Goal: Information Seeking & Learning: Learn about a topic

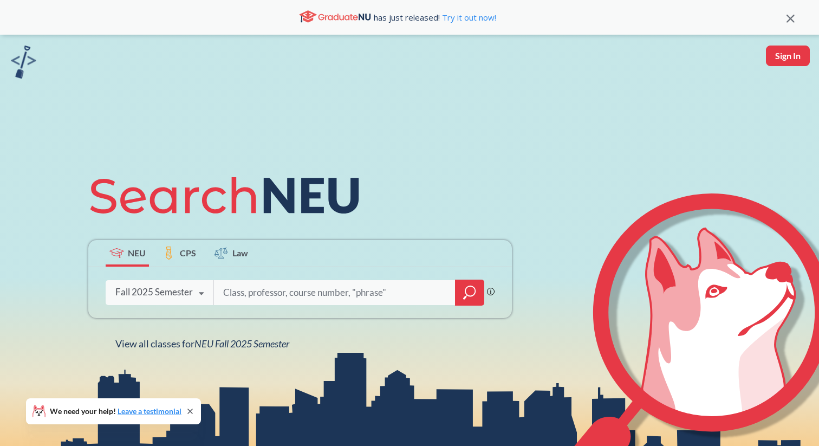
click at [180, 306] on div "Phrase search guarantees the exact search appears in the results. Ex. If you wa…" at bounding box center [300, 292] width 424 height 51
click at [182, 301] on div "Fall 2025 Semester Fall 2025 Semester Summer 2 2025 Semester Summer Full 2025 S…" at bounding box center [160, 292] width 108 height 27
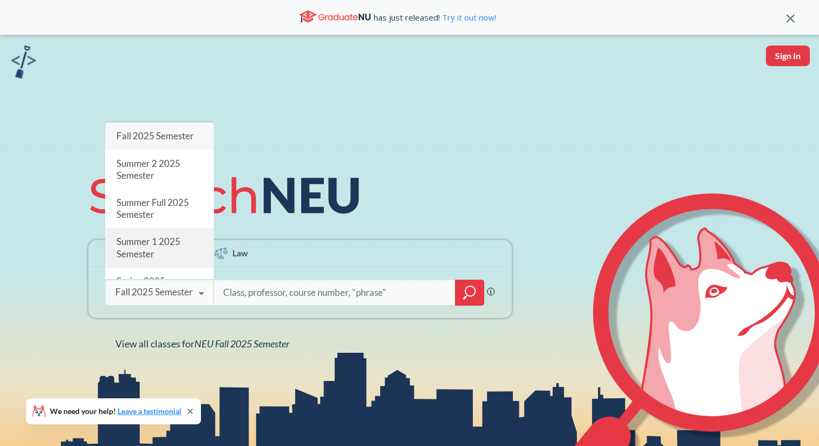
click at [168, 253] on div "Summer 1 2025 Semester" at bounding box center [159, 247] width 109 height 39
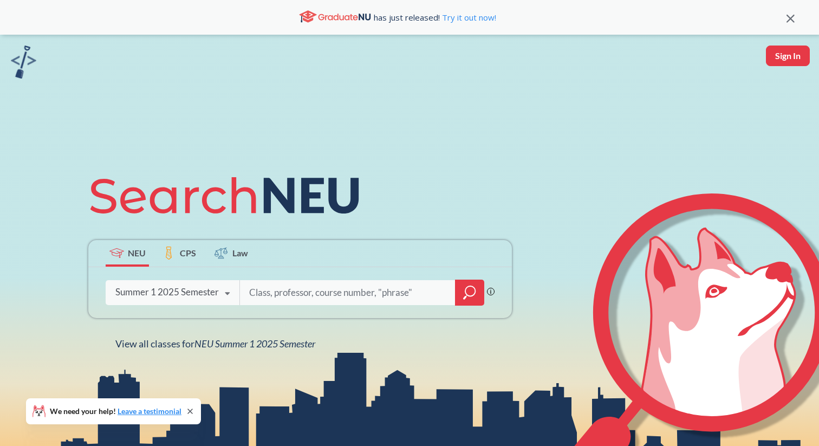
click at [265, 295] on input "search" at bounding box center [347, 292] width 199 height 23
type input "a"
type input "cs4000"
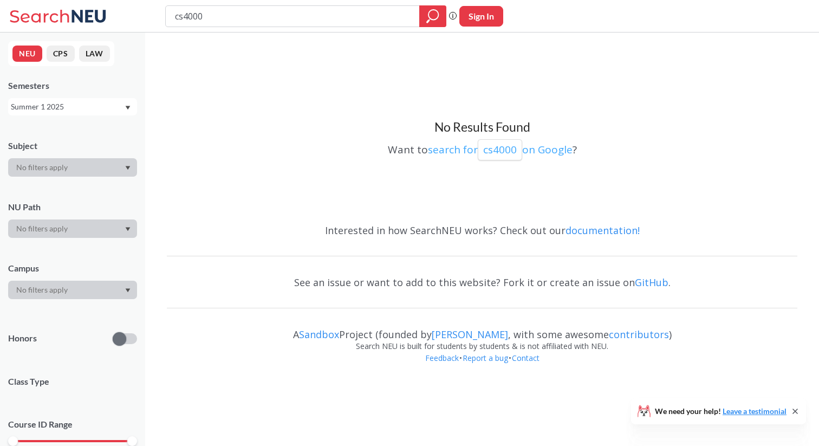
click at [507, 148] on p "cs4000" at bounding box center [500, 150] width 34 height 15
click at [287, 20] on input "cs4000" at bounding box center [293, 16] width 238 height 18
type input "cs4100"
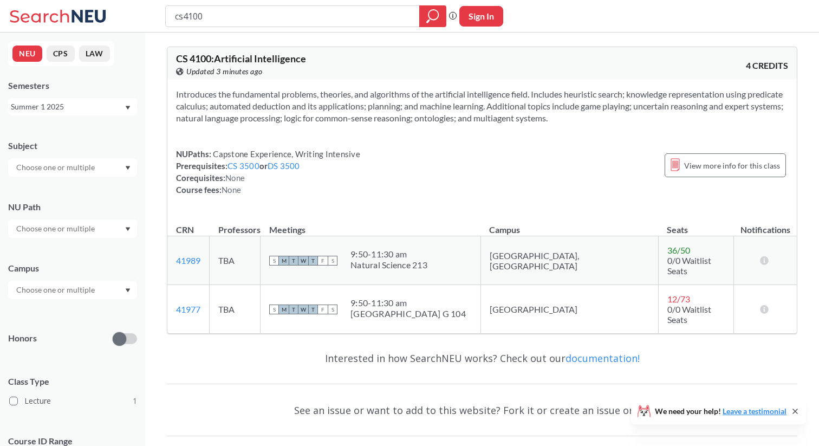
click at [91, 108] on div "Summer 1 2025" at bounding box center [67, 107] width 113 height 12
click at [70, 141] on div "Summer 2 2025" at bounding box center [75, 141] width 122 height 12
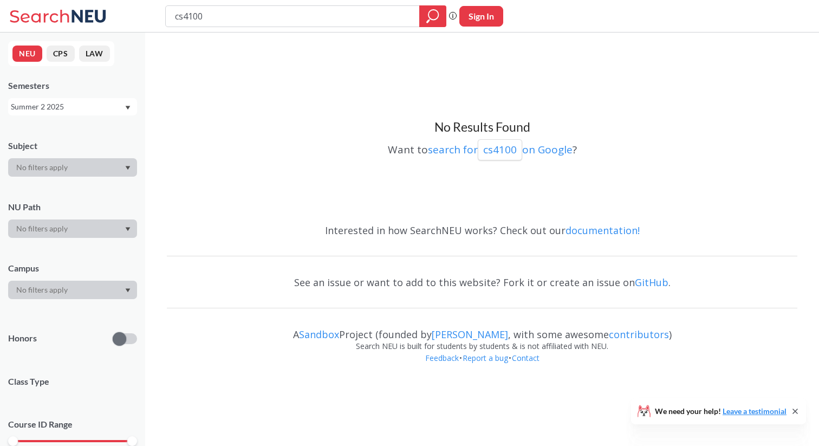
click at [88, 105] on div "Summer 2 2025" at bounding box center [67, 107] width 113 height 12
click at [74, 169] on div "Spring 2025" at bounding box center [75, 170] width 122 height 12
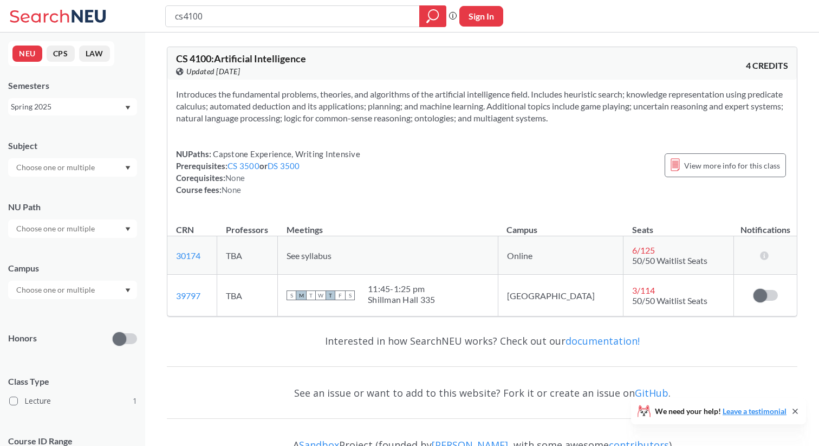
click at [114, 113] on div "Spring 2025" at bounding box center [72, 106] width 129 height 17
click at [92, 127] on div "Fall 2025" at bounding box center [75, 131] width 122 height 12
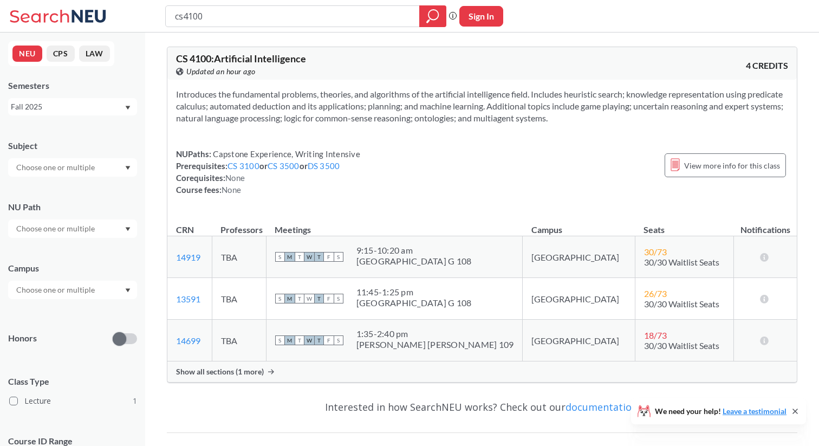
click at [88, 101] on div "Fall 2025" at bounding box center [67, 107] width 113 height 12
click at [70, 189] on div "Spring 2025" at bounding box center [75, 186] width 122 height 12
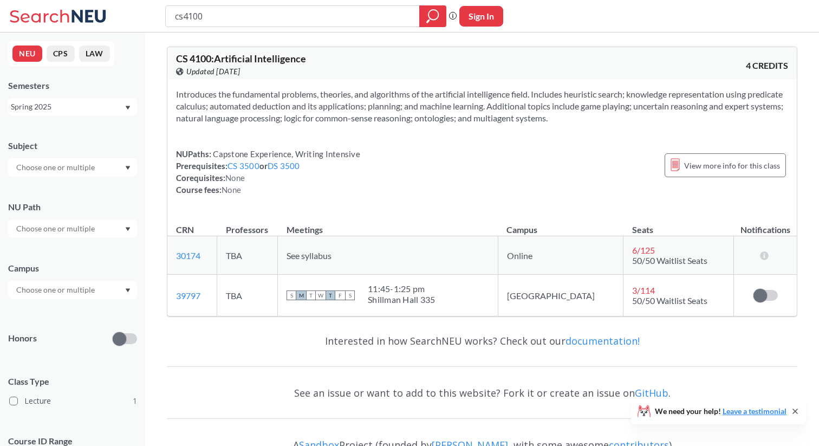
click at [102, 107] on div "Spring 2025" at bounding box center [67, 107] width 113 height 12
click at [95, 133] on div "Summer 2 2025" at bounding box center [72, 126] width 129 height 30
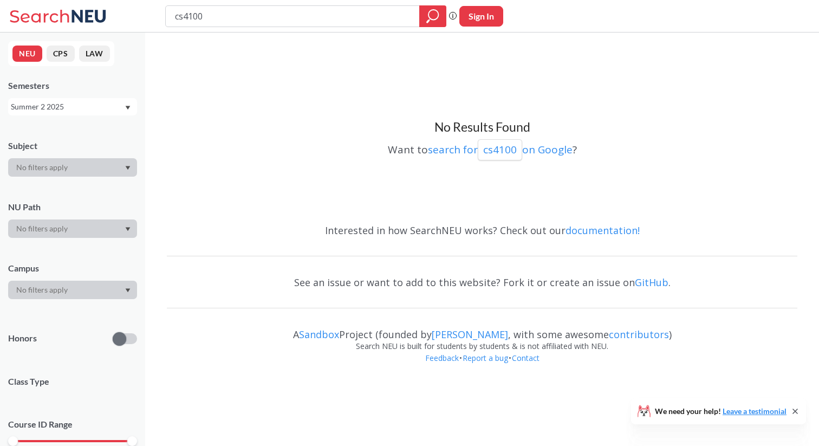
click at [102, 109] on div "Summer 2 2025" at bounding box center [67, 107] width 113 height 12
click at [89, 143] on div "Summer 1 2025" at bounding box center [72, 149] width 129 height 30
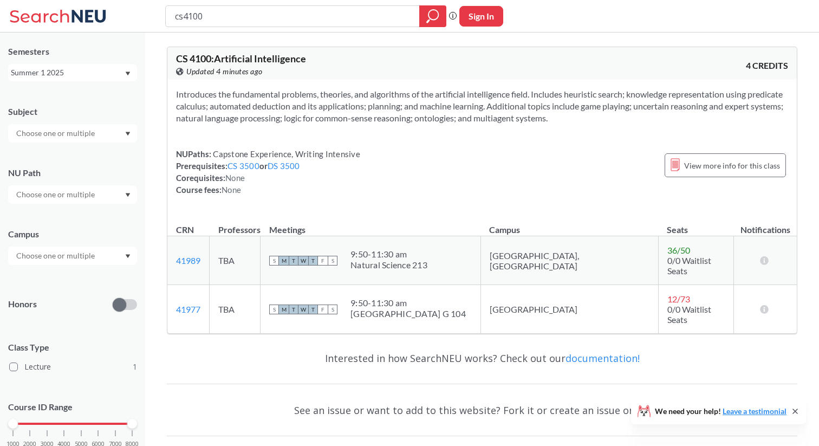
scroll to position [24, 0]
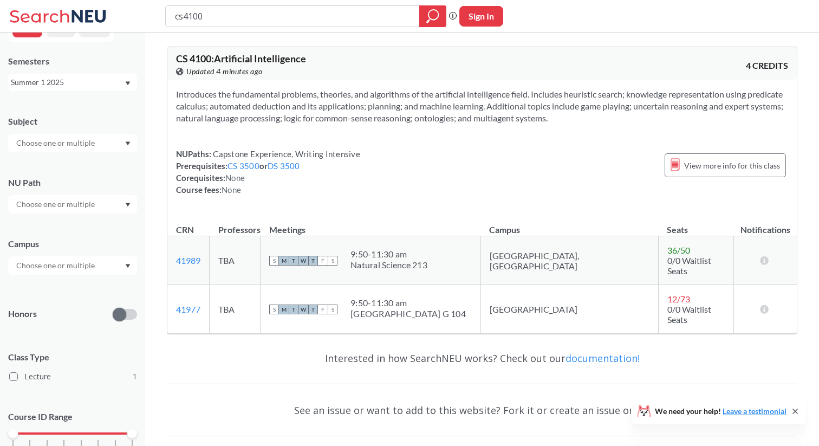
click at [106, 77] on div "Summer 1 2025" at bounding box center [67, 82] width 113 height 12
click at [98, 117] on div "Fall 2025" at bounding box center [72, 106] width 129 height 30
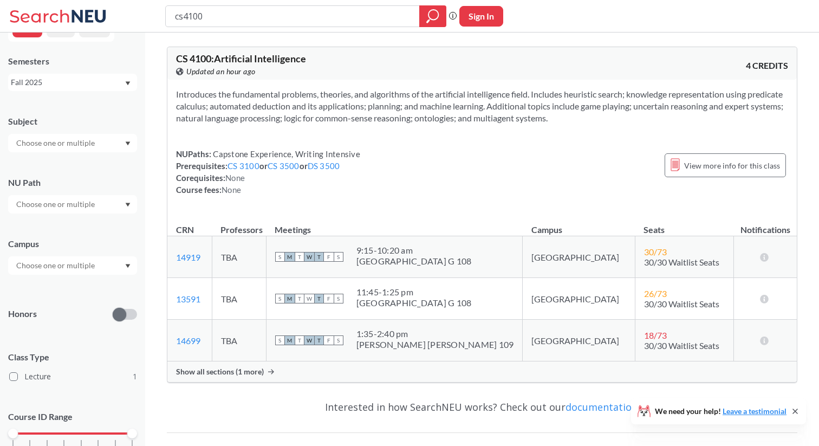
click at [61, 82] on div "Fall 2025" at bounding box center [67, 82] width 113 height 12
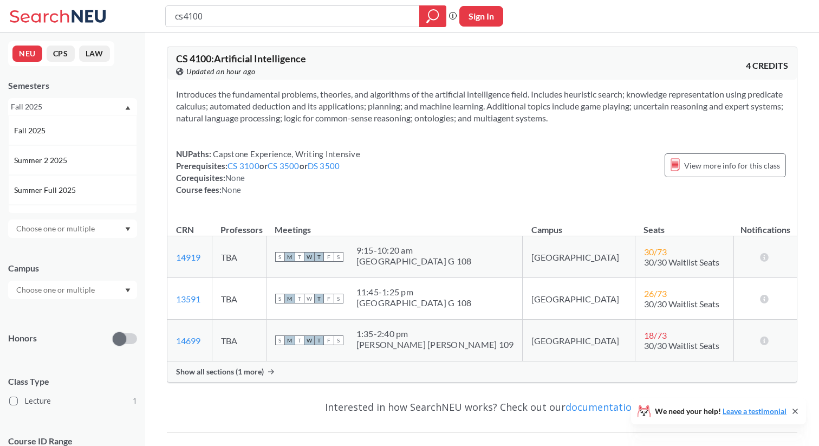
click at [124, 103] on div "Fall 2025" at bounding box center [67, 107] width 113 height 12
click at [225, 10] on input "cs4100" at bounding box center [293, 16] width 238 height 18
paste input "CS 412"
type input "CS 4120"
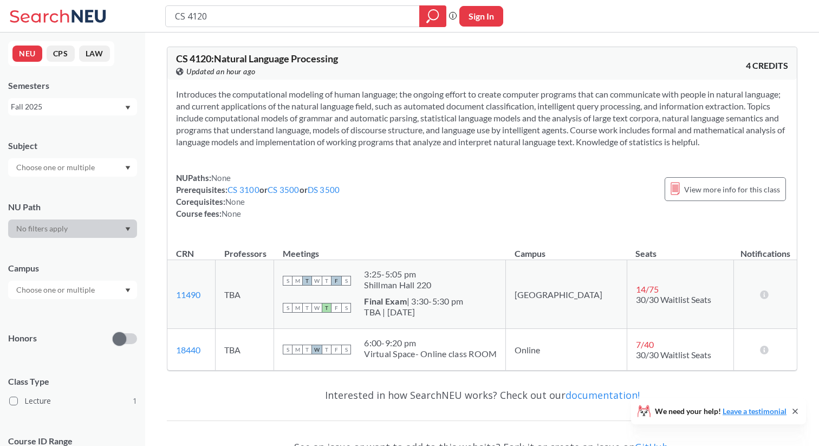
click at [88, 103] on div "Fall 2025" at bounding box center [67, 107] width 113 height 12
click at [82, 154] on div "Spring 2025" at bounding box center [72, 163] width 129 height 30
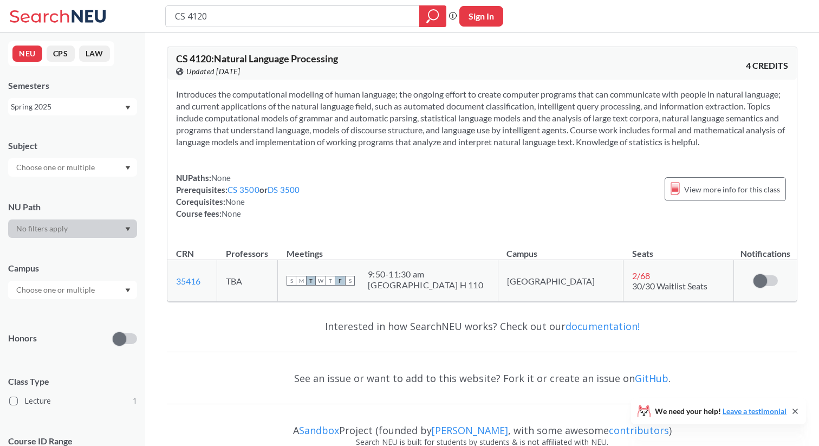
click at [114, 108] on div "Spring 2025" at bounding box center [67, 107] width 113 height 12
click at [98, 189] on div "Spring 2025" at bounding box center [75, 188] width 122 height 12
click at [105, 101] on div "Spring 2025" at bounding box center [67, 107] width 113 height 12
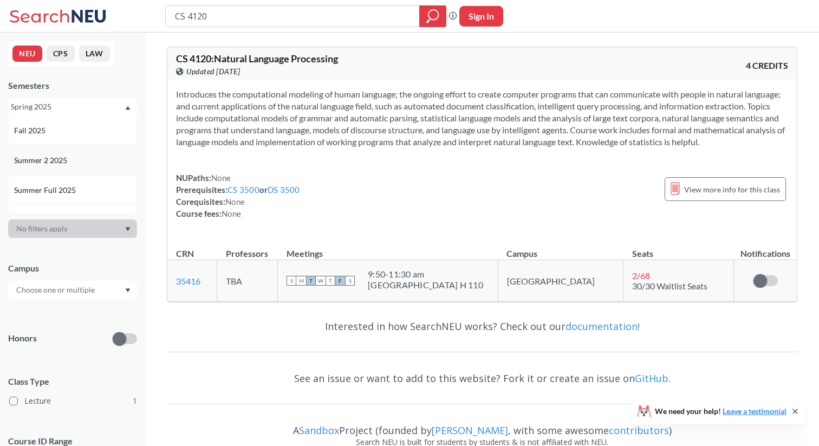
click at [102, 157] on div "Summer 2 2025" at bounding box center [75, 160] width 122 height 12
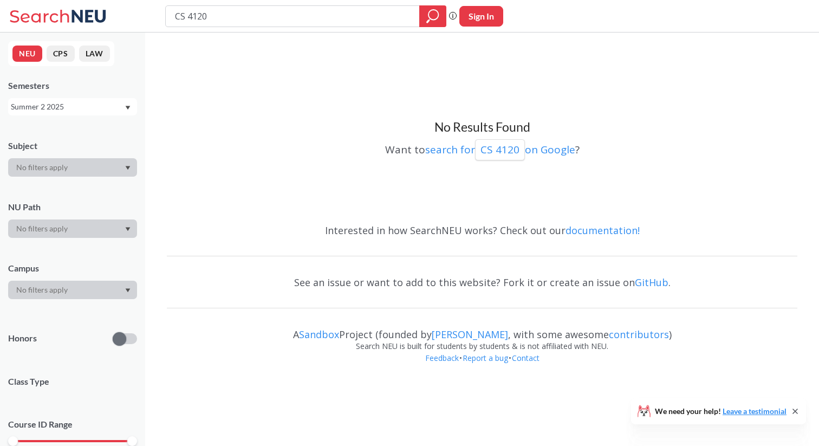
click at [100, 101] on div "Summer 2 2025" at bounding box center [67, 107] width 113 height 12
click at [83, 180] on div "Summer 1 2025" at bounding box center [75, 186] width 122 height 12
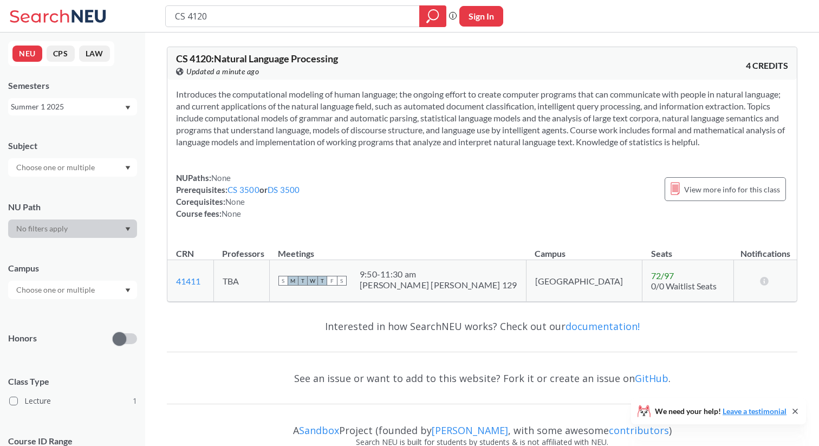
click at [96, 116] on div "NEU CPS LAW Semesters Summer 1 2025 Subject NU Path Campus Honors Class Type Le…" at bounding box center [72, 239] width 145 height 413
click at [98, 113] on div "Summer 1 2025" at bounding box center [72, 106] width 129 height 17
click at [82, 166] on div "Summer 2 2025" at bounding box center [72, 160] width 129 height 30
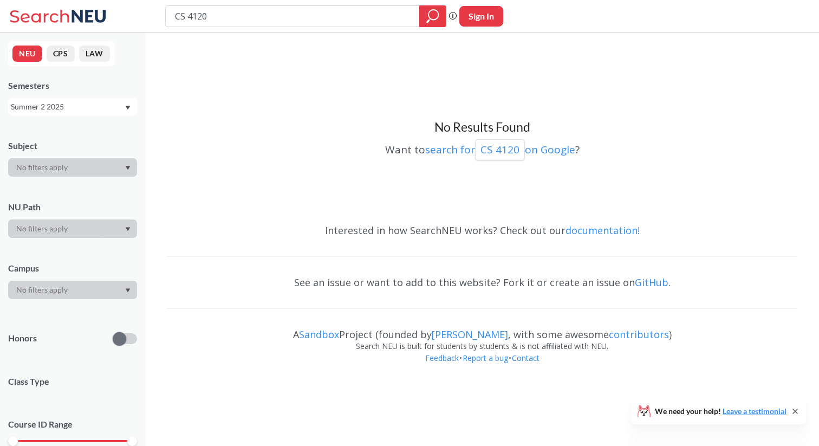
click at [284, 19] on input "CS 4120" at bounding box center [293, 16] width 238 height 18
type input "MATH 3527"
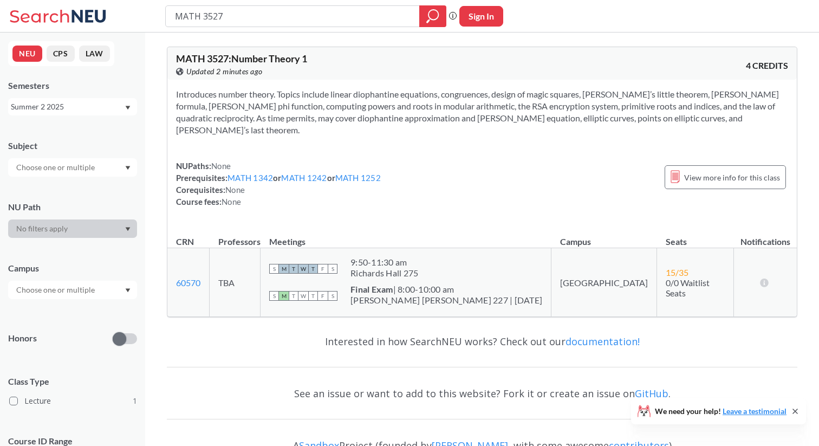
click at [104, 107] on div "Summer 2 2025" at bounding box center [67, 107] width 113 height 12
click at [84, 135] on div "Fall 2025" at bounding box center [75, 131] width 122 height 12
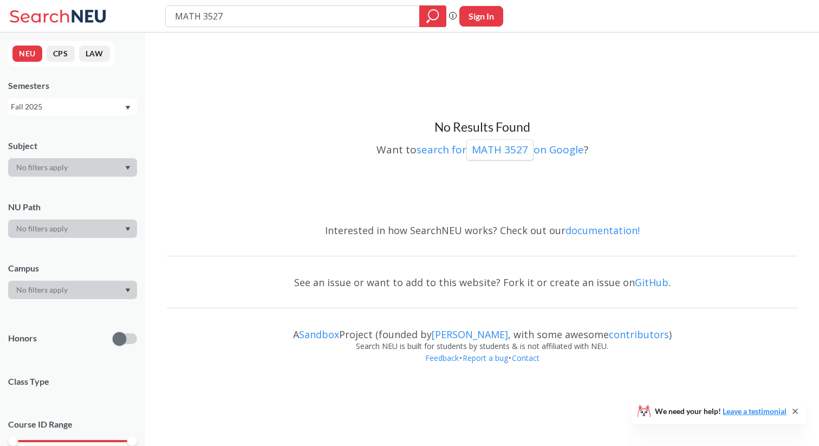
click at [99, 118] on div "NEU CPS LAW Semesters Fall 2025 Subject NU Path Campus Honors Class Type Course…" at bounding box center [72, 239] width 145 height 413
click at [113, 103] on div "Fall 2025" at bounding box center [67, 107] width 113 height 12
click at [80, 182] on div "Spring 2025" at bounding box center [75, 184] width 122 height 12
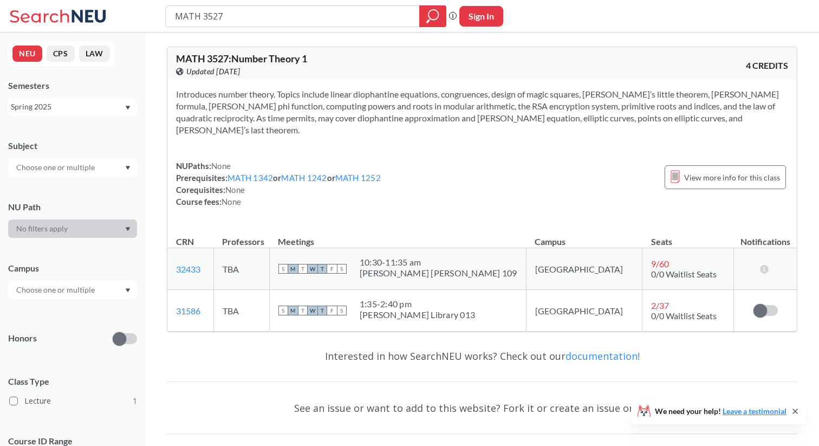
click at [46, 110] on div "Spring 2025" at bounding box center [67, 107] width 113 height 12
click at [68, 157] on div "Summer Full 2025" at bounding box center [72, 150] width 129 height 30
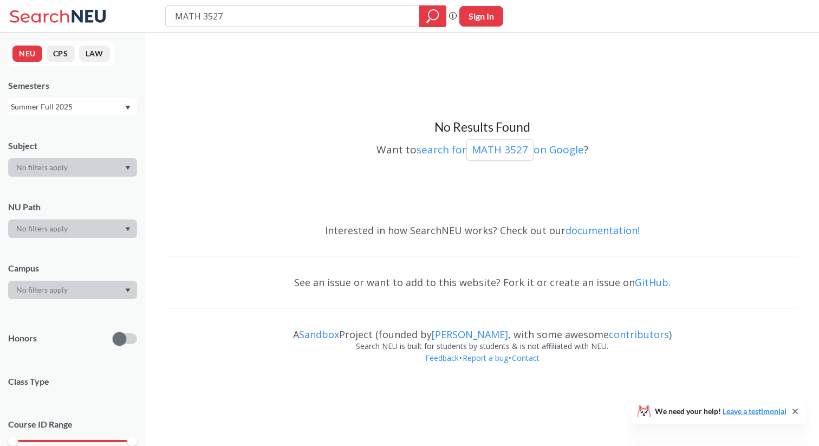
click at [92, 114] on div "Summer Full 2025" at bounding box center [72, 106] width 129 height 17
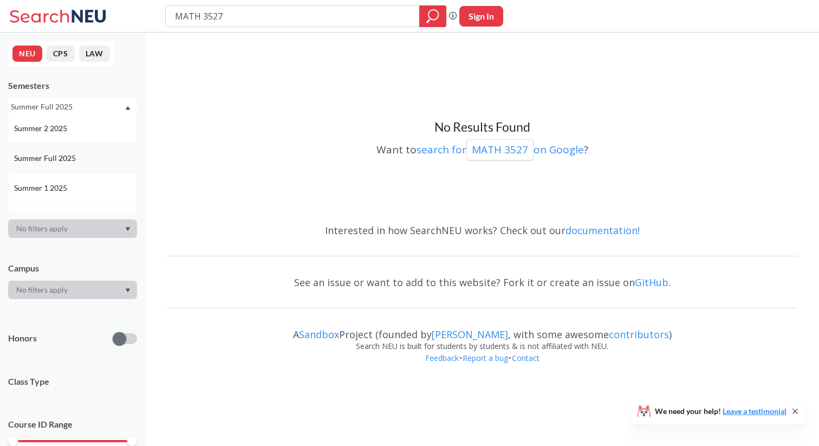
click at [64, 192] on span "Summer 1 2025" at bounding box center [41, 188] width 55 height 12
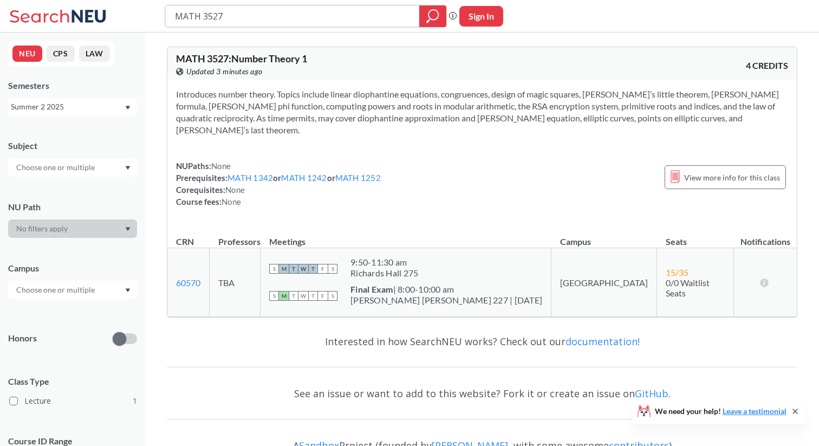
type input "CS 4120"
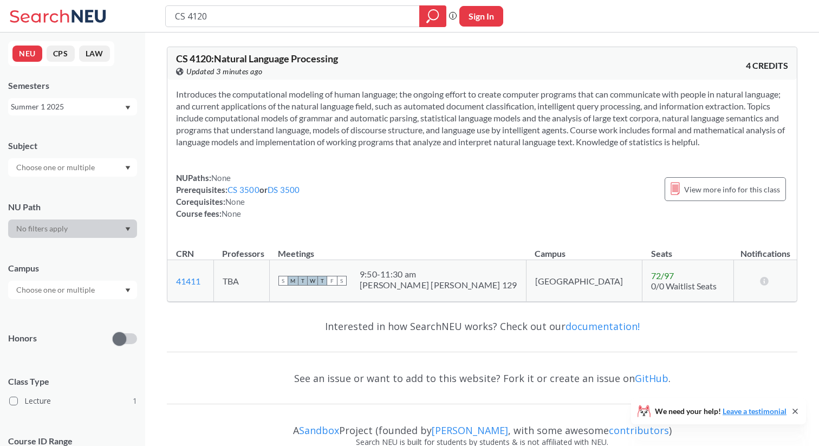
click at [233, 23] on input "CS 4120" at bounding box center [293, 16] width 238 height 18
click at [80, 105] on div "Summer 1 2025" at bounding box center [67, 107] width 113 height 12
click at [44, 123] on div "Fall 2025" at bounding box center [72, 130] width 129 height 30
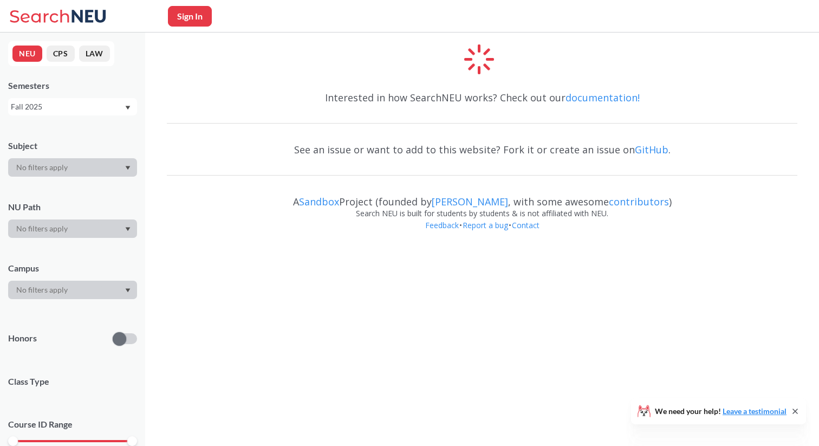
click at [45, 103] on div "Fall 2025" at bounding box center [67, 107] width 113 height 12
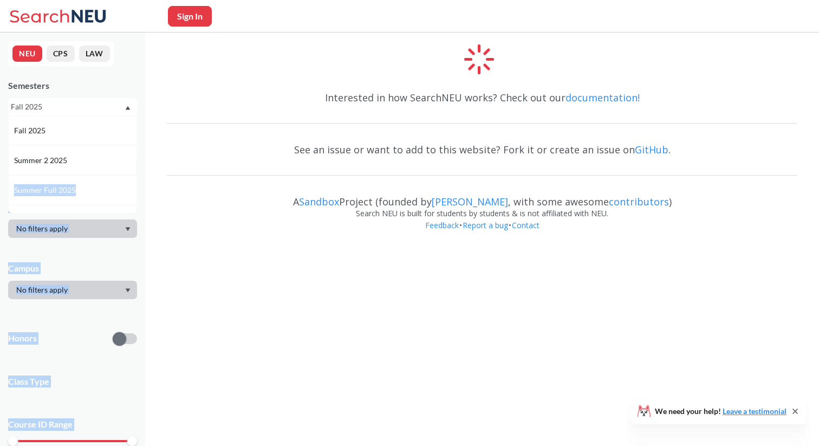
drag, startPoint x: 45, startPoint y: 169, endPoint x: 305, endPoint y: 78, distance: 275.0
click at [326, 80] on div "NEU CPS LAW Semesters Fall 2025 Fall 2025 Summer 2 2025 Summer Full 2025 Summer…" at bounding box center [409, 124] width 819 height 248
click at [285, 86] on div "Interested in how SearchNEU works? Check out our documentation!" at bounding box center [482, 97] width 631 height 31
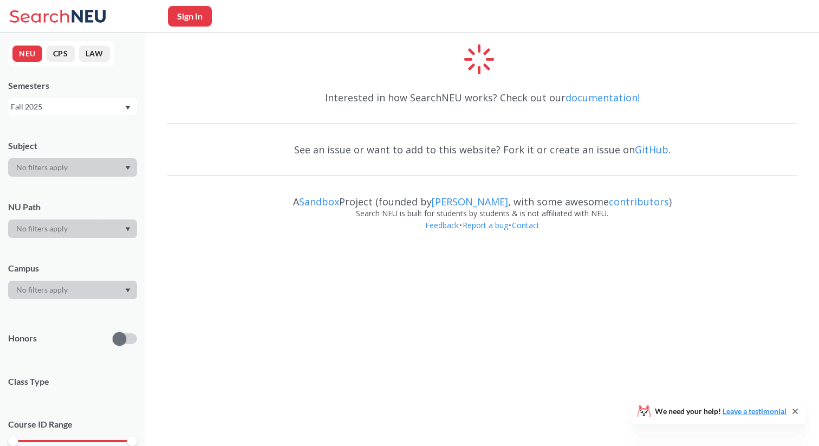
click at [38, 10] on icon at bounding box center [59, 16] width 101 height 22
